Goal: Task Accomplishment & Management: Manage account settings

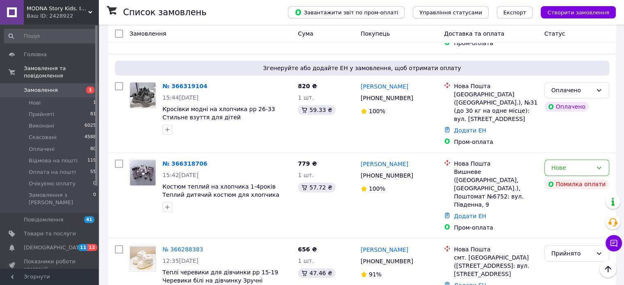
scroll to position [351, 0]
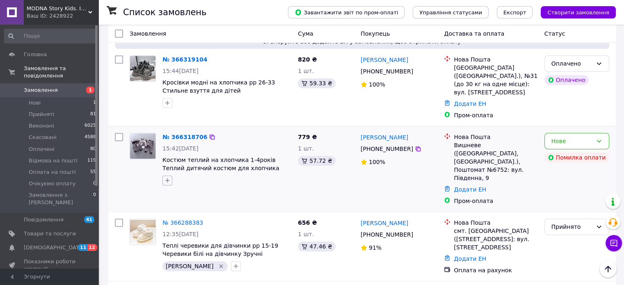
click at [169, 179] on icon "button" at bounding box center [167, 181] width 5 height 5
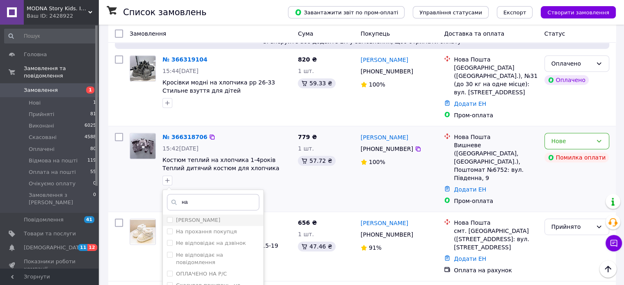
type input "на"
click at [167, 217] on input "[PERSON_NAME]" at bounding box center [169, 219] width 5 height 5
checkbox input "true"
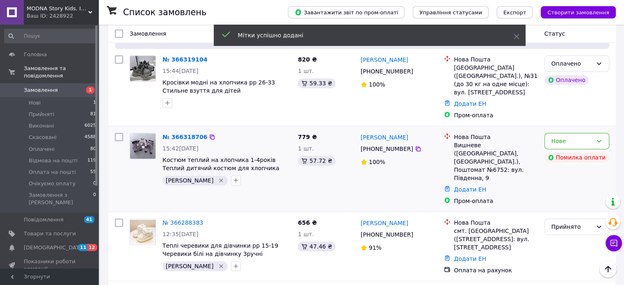
scroll to position [220, 0]
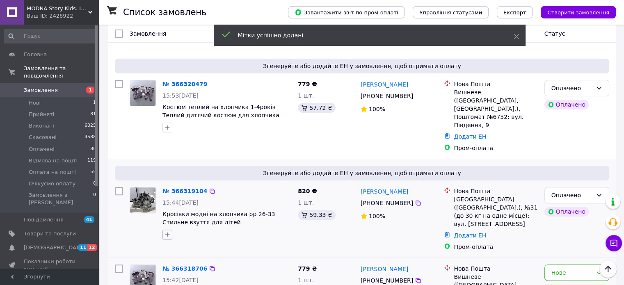
click at [166, 231] on icon "button" at bounding box center [167, 234] width 7 height 7
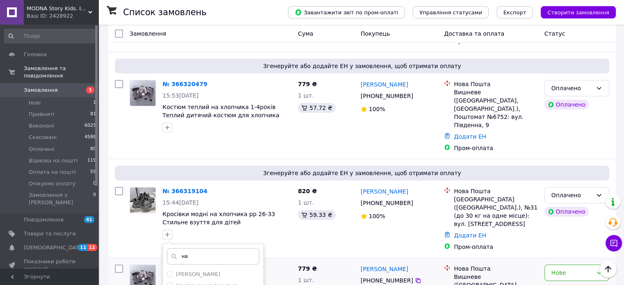
scroll to position [315, 0]
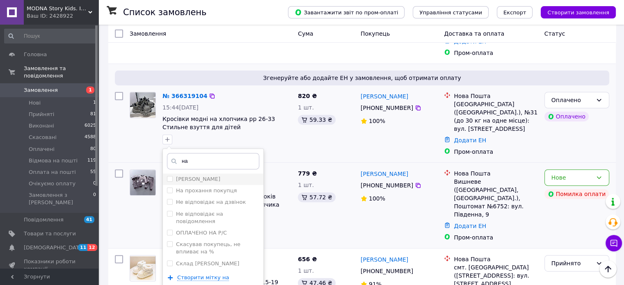
type input "на"
click at [167, 176] on input "[PERSON_NAME]" at bounding box center [169, 178] width 5 height 5
checkbox input "true"
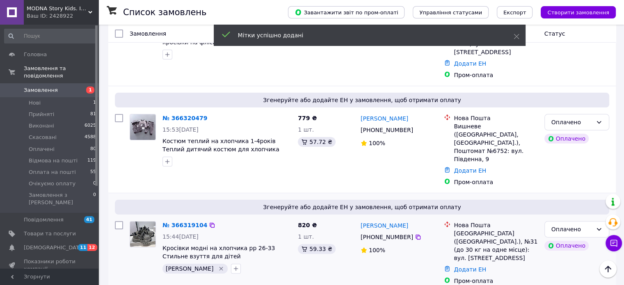
scroll to position [183, 0]
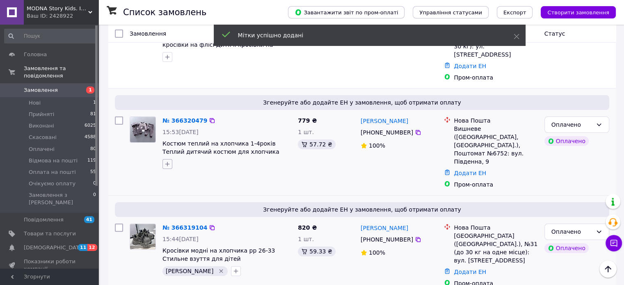
click at [171, 159] on button "button" at bounding box center [168, 164] width 10 height 10
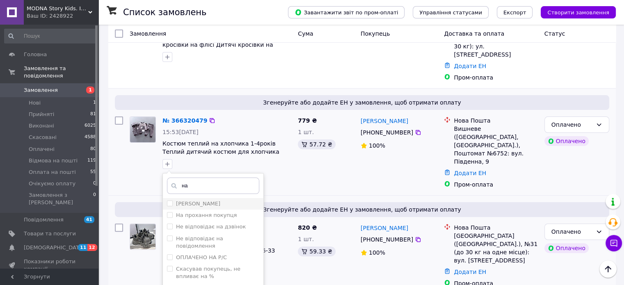
type input "на"
click at [169, 200] on label "[PERSON_NAME]" at bounding box center [193, 203] width 53 height 7
click at [169, 201] on input "[PERSON_NAME]" at bounding box center [169, 203] width 5 height 5
checkbox input "true"
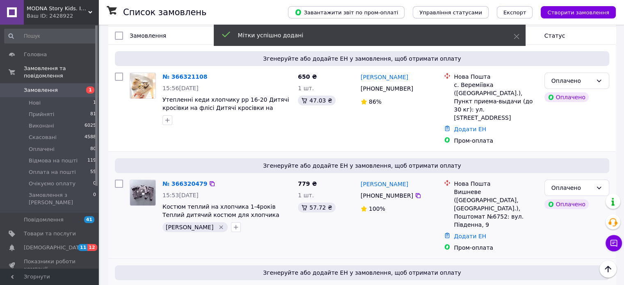
scroll to position [78, 0]
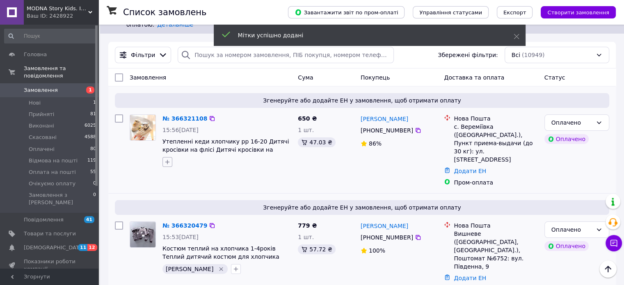
click at [165, 159] on icon "button" at bounding box center [167, 162] width 7 height 7
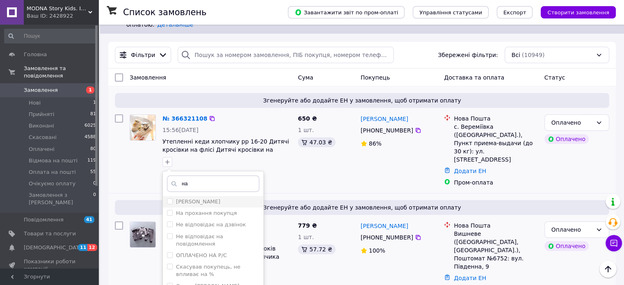
type input "на"
click at [167, 199] on input "[PERSON_NAME]" at bounding box center [169, 201] width 5 height 5
checkbox input "true"
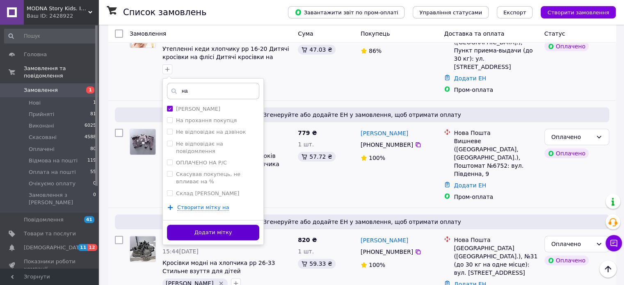
click at [217, 225] on button "Додати мітку" at bounding box center [213, 233] width 92 height 16
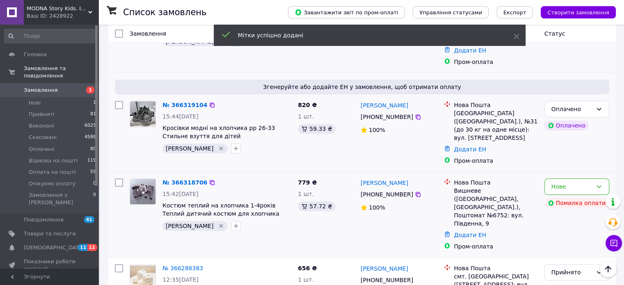
scroll to position [308, 0]
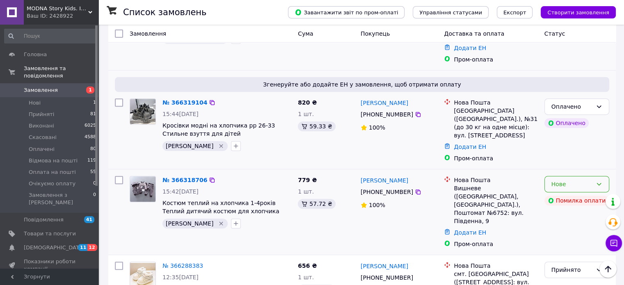
click at [579, 176] on div "Нове" at bounding box center [577, 184] width 65 height 16
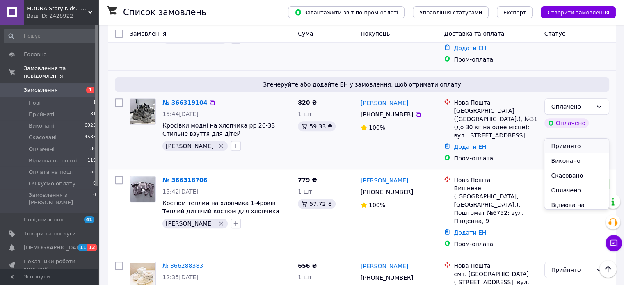
click at [563, 141] on li "Прийнято" at bounding box center [577, 146] width 64 height 15
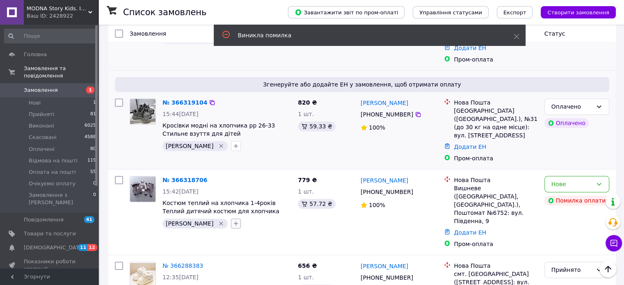
click at [233, 220] on icon "button" at bounding box center [236, 223] width 7 height 7
type input "ду"
click at [236, 260] on input "[DEMOGRAPHIC_DATA]" at bounding box center [238, 262] width 5 height 5
checkbox input "true"
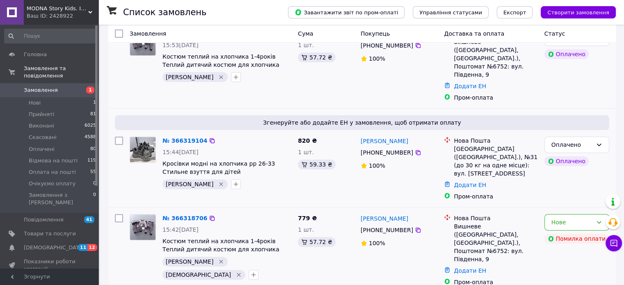
scroll to position [275, 0]
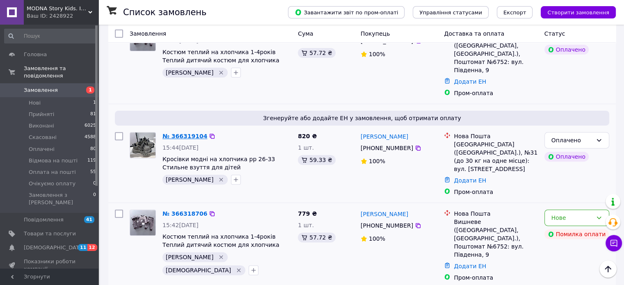
click at [185, 133] on link "№ 366319104" at bounding box center [185, 136] width 45 height 7
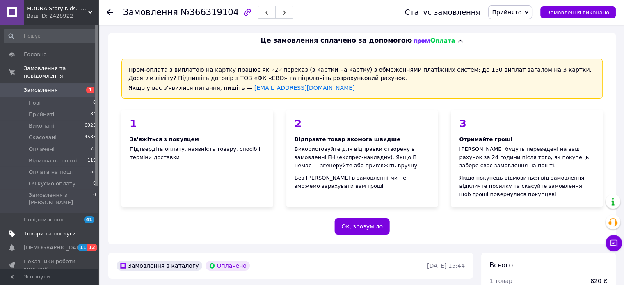
click at [66, 230] on span "Товари та послуги" at bounding box center [50, 233] width 52 height 7
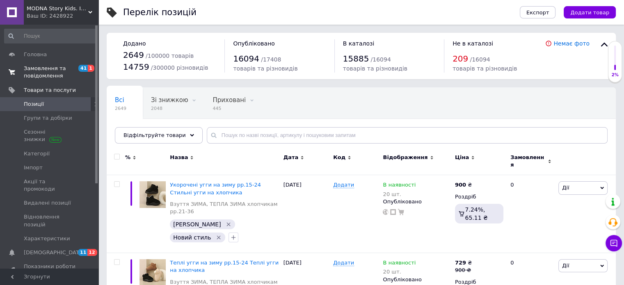
click at [60, 70] on span "Замовлення та повідомлення" at bounding box center [50, 72] width 52 height 15
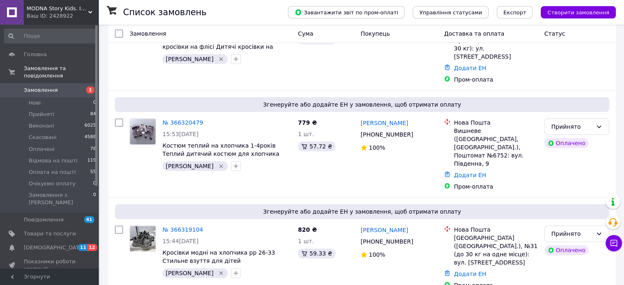
scroll to position [212, 0]
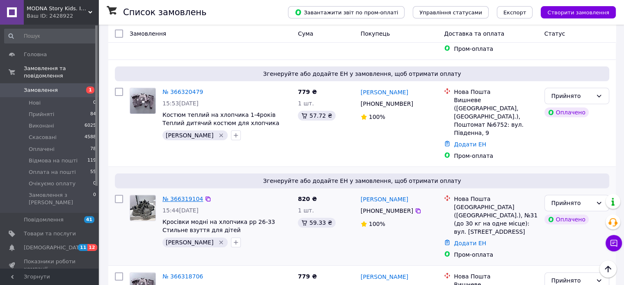
click at [188, 196] on link "№ 366319104" at bounding box center [183, 199] width 41 height 7
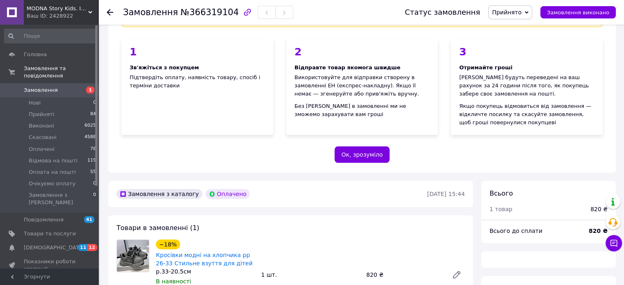
scroll to position [212, 0]
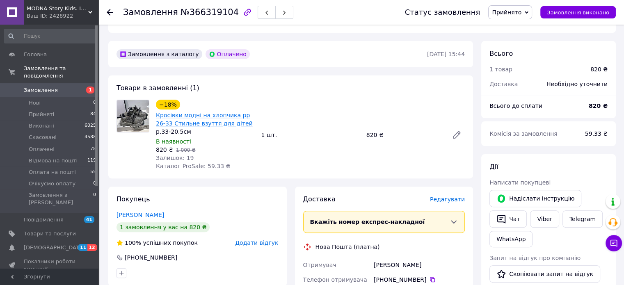
click at [200, 120] on link "Кросівки модні на хлопчика рр 26-33 Стильне взуття для дітей" at bounding box center [204, 119] width 97 height 15
click at [74, 87] on span "Замовлення" at bounding box center [50, 90] width 52 height 7
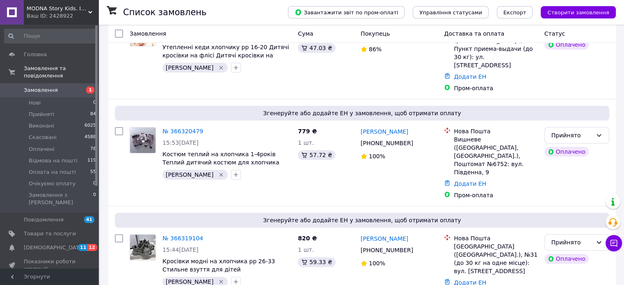
scroll to position [192, 0]
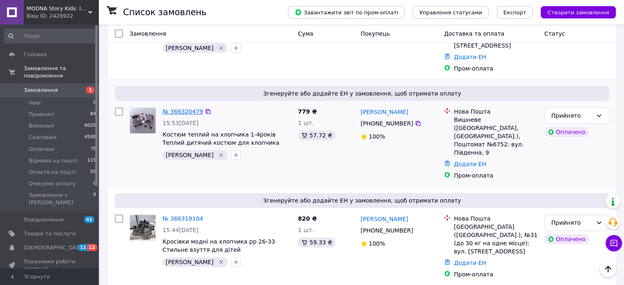
click at [185, 108] on link "№ 366320479" at bounding box center [183, 111] width 41 height 7
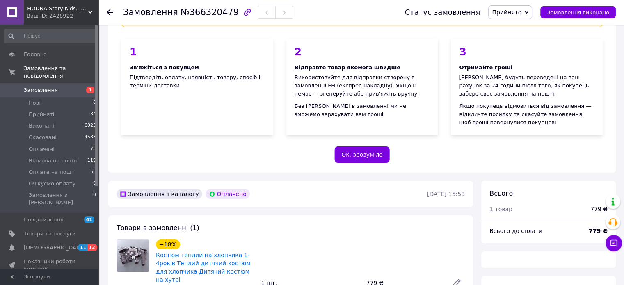
scroll to position [192, 0]
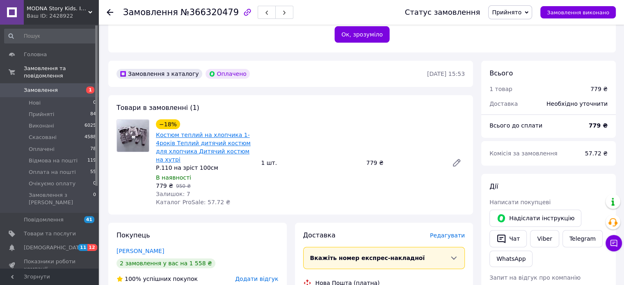
click at [179, 144] on link "Костюм теплий на хлопчика 1-4років Теплий дитячий костюм для хлопчика Дитячий к…" at bounding box center [203, 147] width 95 height 31
